Goal: Obtain resource: Download file/media

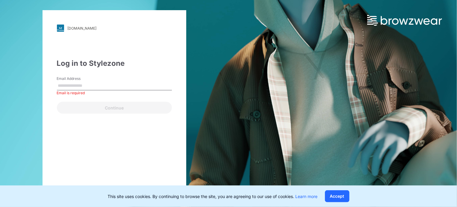
type input "**********"
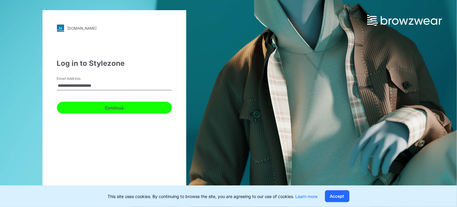
click at [123, 107] on button "Continue" at bounding box center [114, 108] width 115 height 12
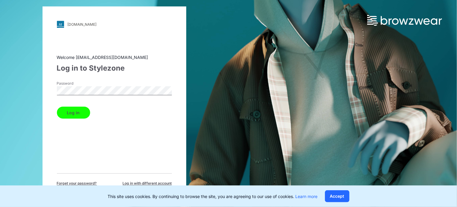
click at [77, 115] on button "Log in" at bounding box center [73, 113] width 33 height 12
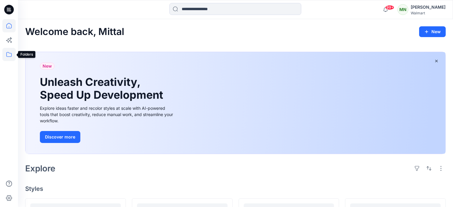
click at [6, 53] on icon at bounding box center [8, 54] width 13 height 13
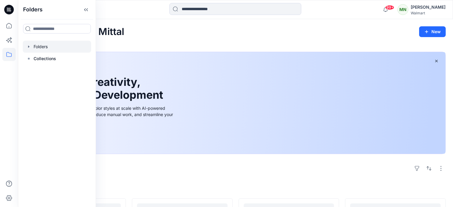
click at [44, 47] on div at bounding box center [57, 47] width 68 height 12
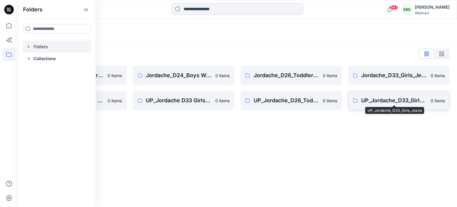
click at [402, 102] on p "UP_Jordache_D33_Girls_Jeans" at bounding box center [395, 101] width 66 height 8
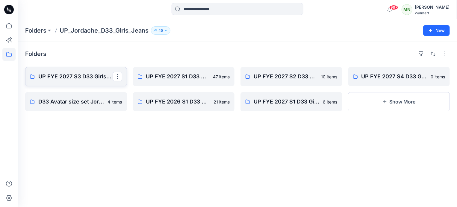
click at [63, 78] on p "UP FYE 2027 S3 D33 Girls Tops & Bottoms Jordache" at bounding box center [75, 77] width 74 height 8
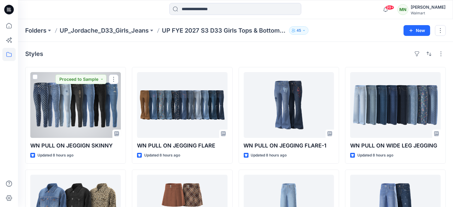
click at [117, 106] on div at bounding box center [75, 105] width 91 height 66
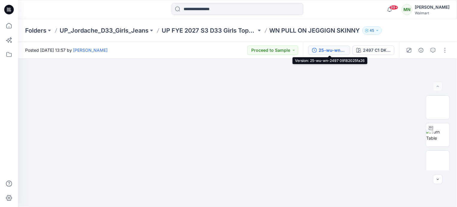
click at [334, 50] on div "25-wu-wn-2497 09182025fa26" at bounding box center [333, 50] width 28 height 7
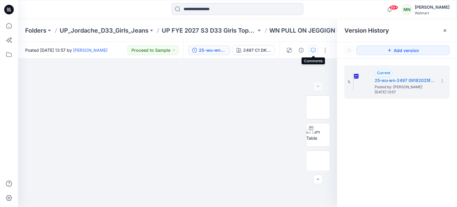
click at [316, 51] on icon "button" at bounding box center [313, 50] width 5 height 5
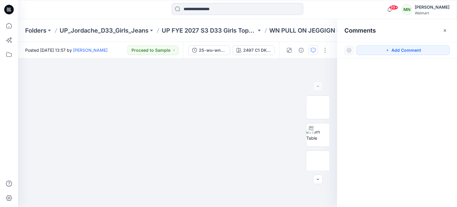
click at [313, 51] on icon "button" at bounding box center [313, 50] width 5 height 5
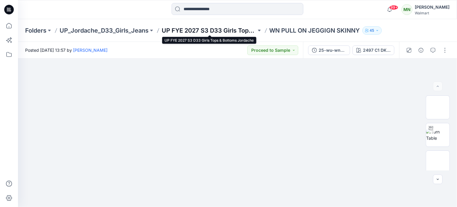
click at [181, 30] on p "UP FYE 2027 S3 D33 Girls Tops & Bottoms Jordache" at bounding box center [209, 30] width 95 height 8
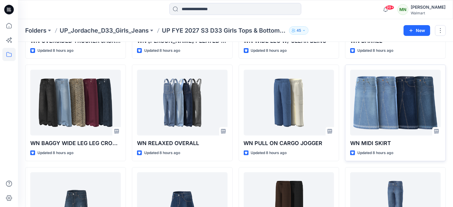
scroll to position [206, 0]
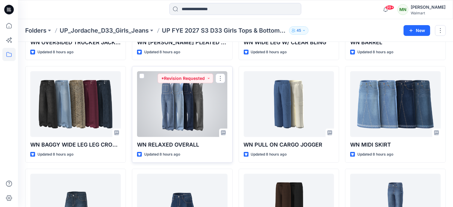
click at [185, 117] on div at bounding box center [182, 104] width 91 height 66
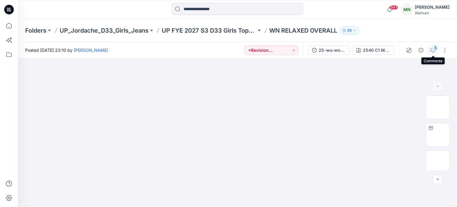
click at [434, 49] on div "5" at bounding box center [436, 48] width 6 height 6
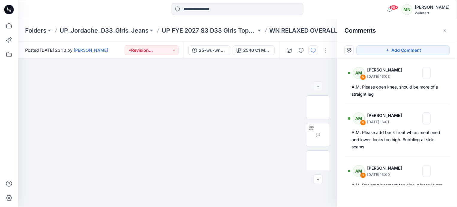
click at [306, 28] on p "WN RELAXED OVERALL" at bounding box center [304, 30] width 68 height 8
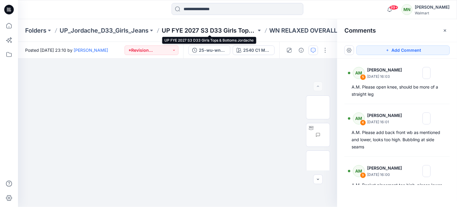
click at [226, 30] on p "UP FYE 2027 S3 D33 Girls Tops & Bottoms Jordache" at bounding box center [209, 30] width 95 height 8
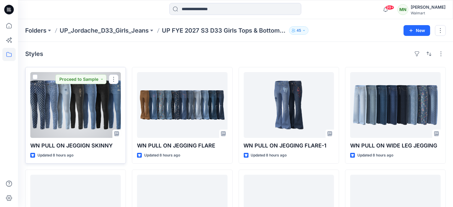
click at [117, 106] on div at bounding box center [75, 105] width 91 height 66
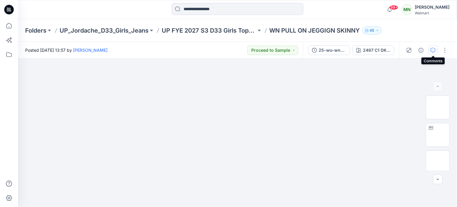
click at [431, 50] on button "button" at bounding box center [434, 51] width 10 height 10
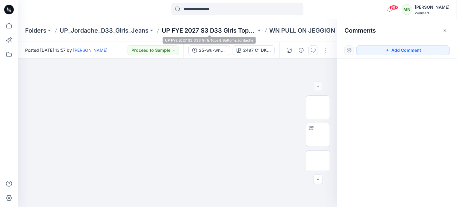
click at [231, 30] on p "UP FYE 2027 S3 D33 Girls Tops & Bottoms Jordache" at bounding box center [209, 30] width 95 height 8
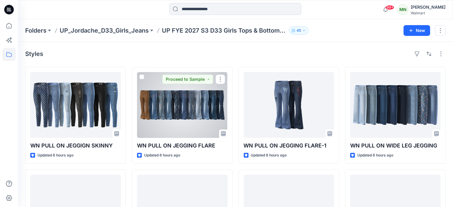
drag, startPoint x: 193, startPoint y: 103, endPoint x: 197, endPoint y: 102, distance: 3.7
click at [193, 103] on div at bounding box center [182, 105] width 91 height 66
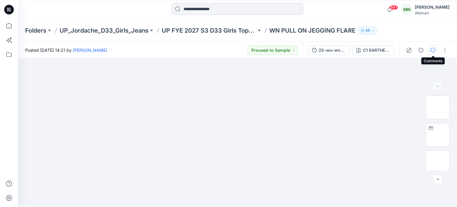
click at [433, 49] on icon "button" at bounding box center [433, 50] width 5 height 5
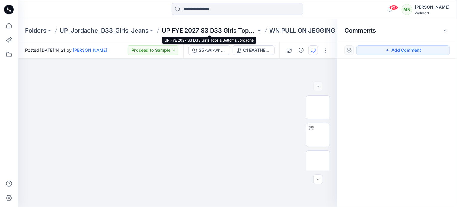
click at [225, 32] on p "UP FYE 2027 S3 D33 Girls Tops & Bottoms Jordache" at bounding box center [209, 30] width 95 height 8
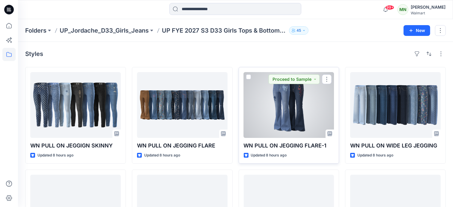
click at [299, 112] on div at bounding box center [289, 105] width 91 height 66
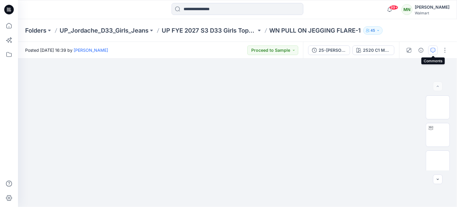
click at [435, 52] on icon "button" at bounding box center [433, 50] width 5 height 5
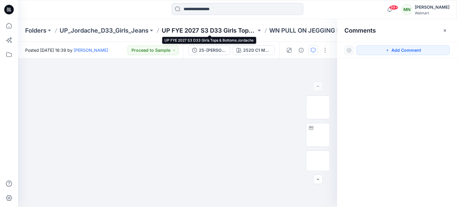
click at [224, 29] on p "UP FYE 2027 S3 D33 Girls Tops & Bottoms Jordache" at bounding box center [209, 30] width 95 height 8
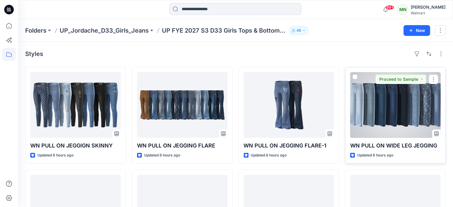
click at [397, 125] on div at bounding box center [395, 105] width 91 height 66
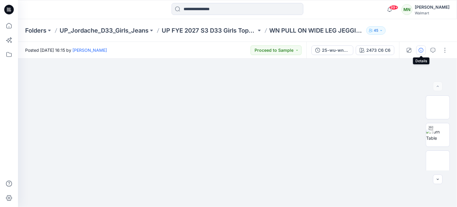
click at [421, 49] on icon "button" at bounding box center [421, 50] width 5 height 5
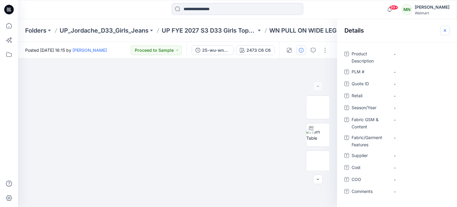
click at [448, 29] on button "button" at bounding box center [446, 31] width 10 height 10
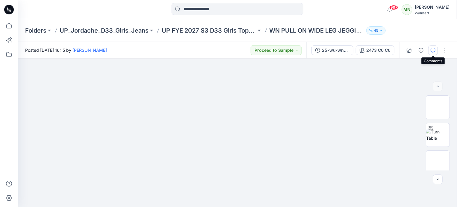
click at [435, 49] on icon "button" at bounding box center [433, 50] width 5 height 5
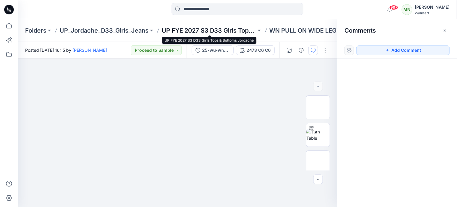
click at [221, 34] on p "UP FYE 2027 S3 D33 Girls Tops & Bottoms Jordache" at bounding box center [209, 30] width 95 height 8
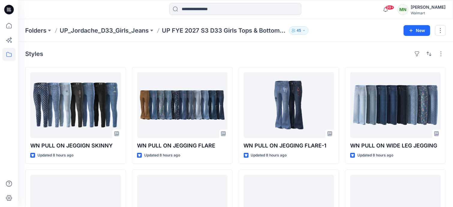
scroll to position [90, 0]
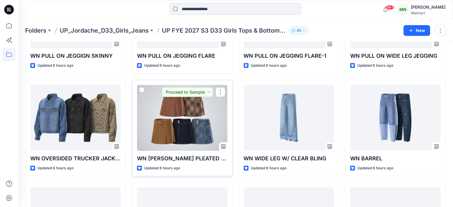
click at [194, 118] on div at bounding box center [182, 118] width 91 height 66
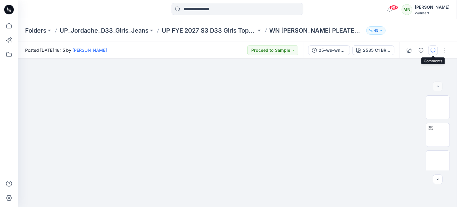
click at [433, 49] on icon "button" at bounding box center [433, 50] width 5 height 5
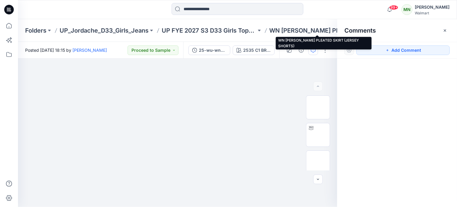
click at [283, 32] on p "WN [PERSON_NAME] PLEATED SKIRT (JERSEY SHORTS)" at bounding box center [317, 30] width 95 height 8
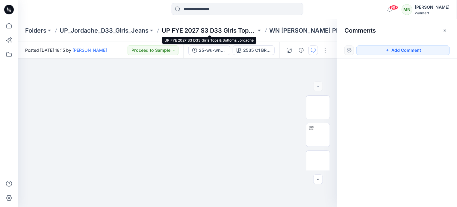
click at [253, 30] on p "UP FYE 2027 S3 D33 Girls Tops & Bottoms Jordache" at bounding box center [209, 30] width 95 height 8
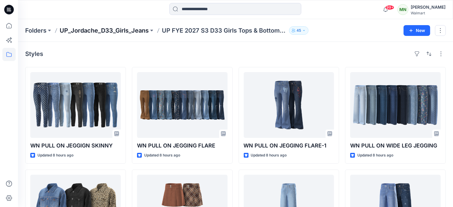
click at [114, 28] on p "UP_Jordache_D33_Girls_Jeans" at bounding box center [104, 30] width 89 height 8
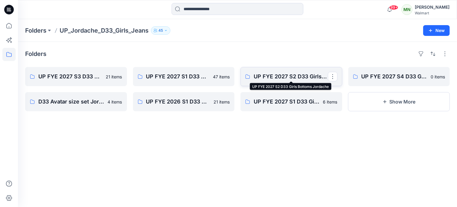
click at [299, 77] on p "UP FYE 2027 S2 D33 Girls Bottoms Jordache" at bounding box center [291, 77] width 74 height 8
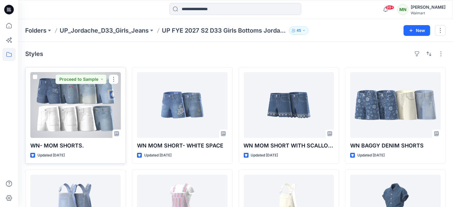
click at [72, 118] on div at bounding box center [75, 105] width 91 height 66
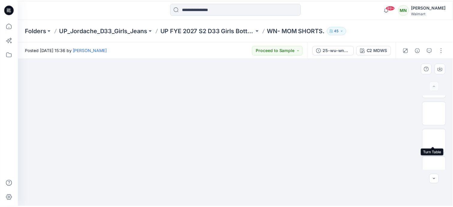
scroll to position [114, 0]
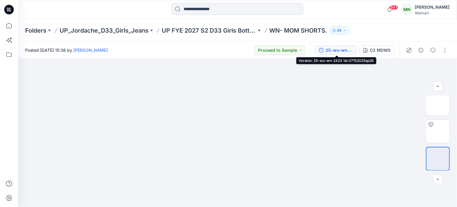
click at [348, 51] on div "25-wu-wn-2423 1st 07152025sp26" at bounding box center [340, 50] width 28 height 7
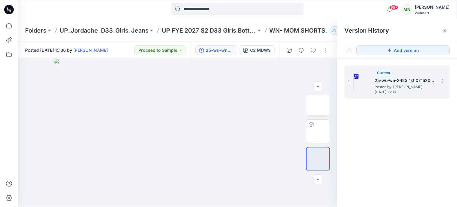
click at [408, 91] on span "[DATE] 15:36" at bounding box center [405, 92] width 60 height 4
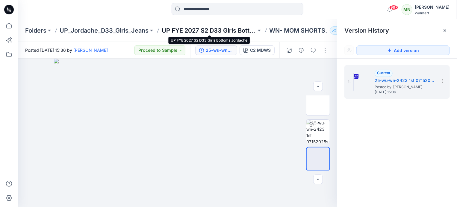
click at [243, 30] on p "UP FYE 2027 S2 D33 Girls Bottoms Jordache" at bounding box center [209, 30] width 95 height 8
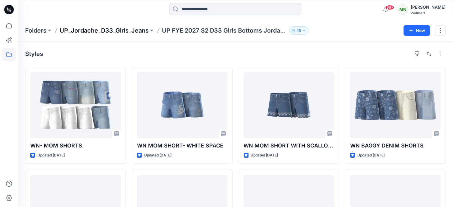
click at [97, 30] on p "UP_Jordache_D33_Girls_Jeans" at bounding box center [104, 30] width 89 height 8
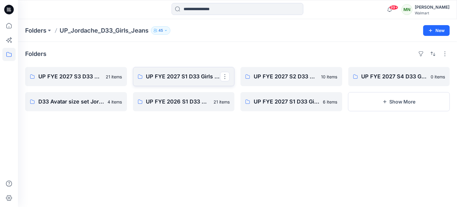
click at [194, 81] on link "UP FYE 2027 S1 D33 Girls Bottoms Jordache" at bounding box center [184, 76] width 102 height 19
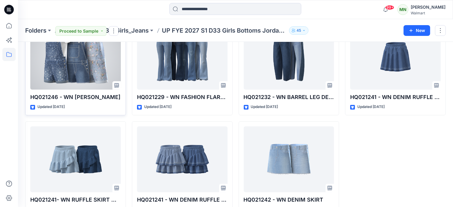
scroll to position [1075, 0]
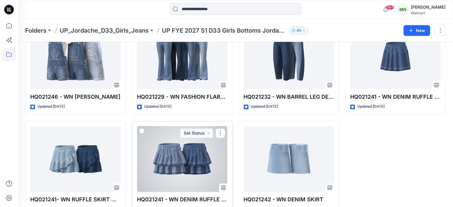
click at [182, 158] on div at bounding box center [182, 160] width 91 height 66
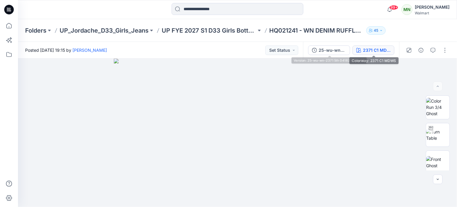
click at [369, 52] on div "2371 C1 MDWS" at bounding box center [377, 50] width 28 height 7
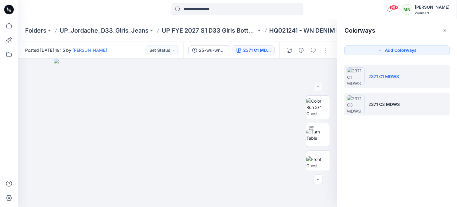
click at [392, 103] on p "2371 C3 MDWS" at bounding box center [384, 104] width 31 height 6
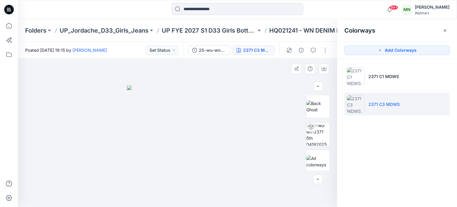
scroll to position [114, 0]
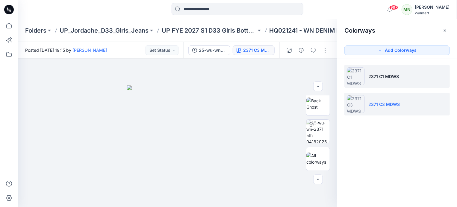
click at [385, 80] on li "2371 C1 MDWS" at bounding box center [398, 76] width 106 height 23
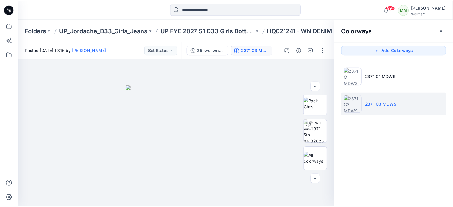
scroll to position [141, 0]
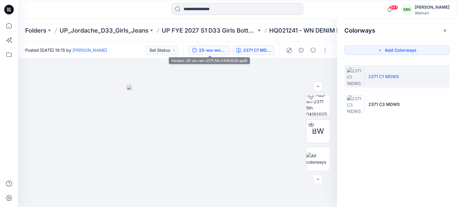
click at [218, 51] on div "25-wu-wn-2371 5th 04182025 sp26" at bounding box center [213, 50] width 28 height 7
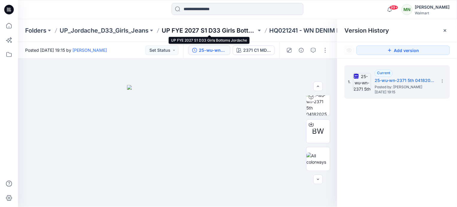
click at [240, 29] on p "UP FYE 2027 S1 D33 Girls Bottoms Jordache" at bounding box center [209, 30] width 95 height 8
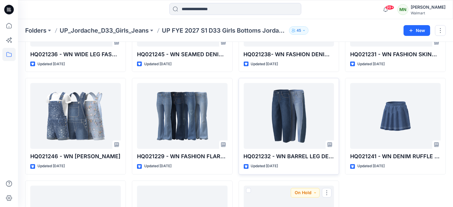
scroll to position [1002, 0]
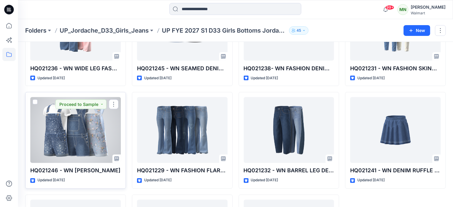
click at [91, 127] on div at bounding box center [75, 130] width 91 height 66
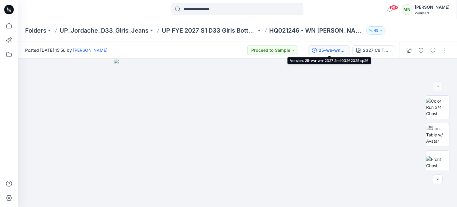
click at [326, 49] on div "25-wu-wn-2327 2nd 03262025 sp26" at bounding box center [333, 50] width 28 height 7
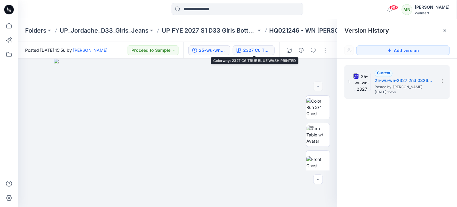
click at [257, 49] on div "2327 C6 TRUE BLUE WASH PRINTED" at bounding box center [257, 50] width 28 height 7
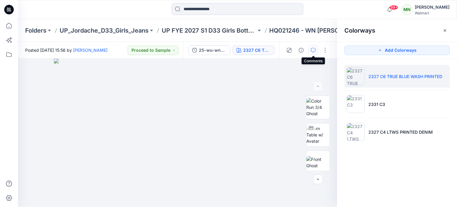
click at [314, 49] on icon "button" at bounding box center [313, 50] width 5 height 5
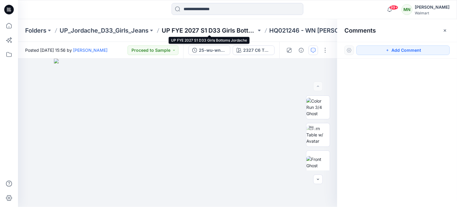
click at [212, 31] on p "UP FYE 2027 S1 D33 Girls Bottoms Jordache" at bounding box center [209, 30] width 95 height 8
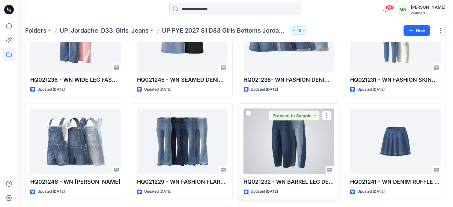
scroll to position [972, 0]
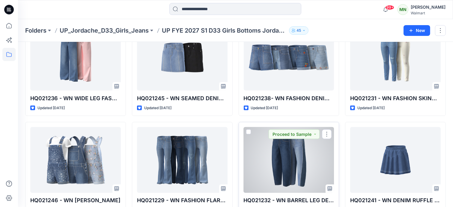
click at [283, 158] on div at bounding box center [289, 160] width 91 height 66
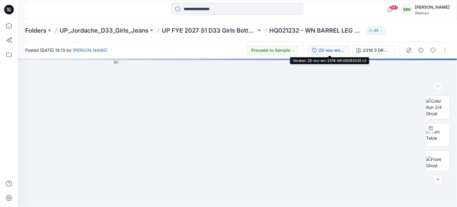
click at [324, 46] on button "25-wu-wn-2319 4th 06092025 c3" at bounding box center [329, 51] width 42 height 10
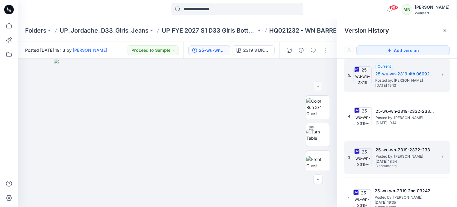
scroll to position [12, 0]
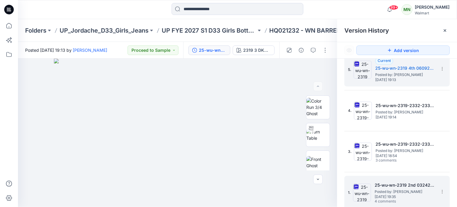
click at [402, 192] on span "Posted by: [PERSON_NAME]" at bounding box center [405, 192] width 60 height 6
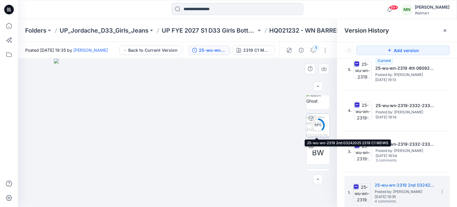
scroll to position [169, 0]
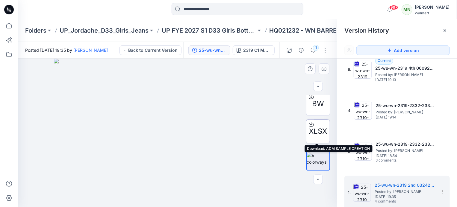
click at [311, 125] on icon at bounding box center [311, 124] width 5 height 5
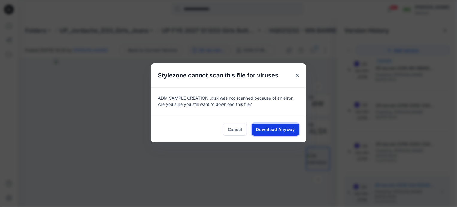
click at [274, 132] on span "Download Anyway" at bounding box center [276, 130] width 39 height 6
